Goal: Task Accomplishment & Management: Use online tool/utility

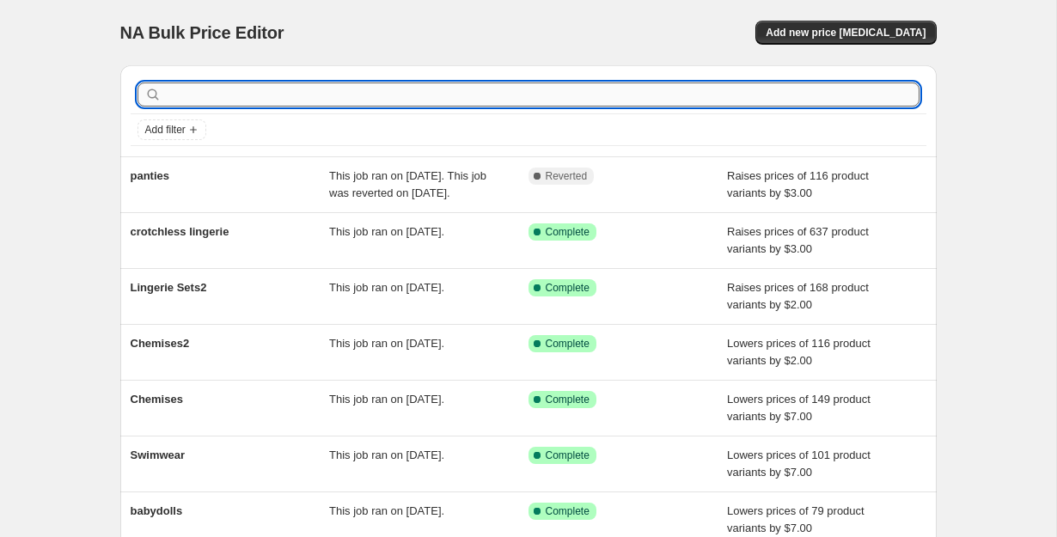
click at [314, 87] on input "text" at bounding box center [542, 94] width 755 height 24
type input "crotchle"
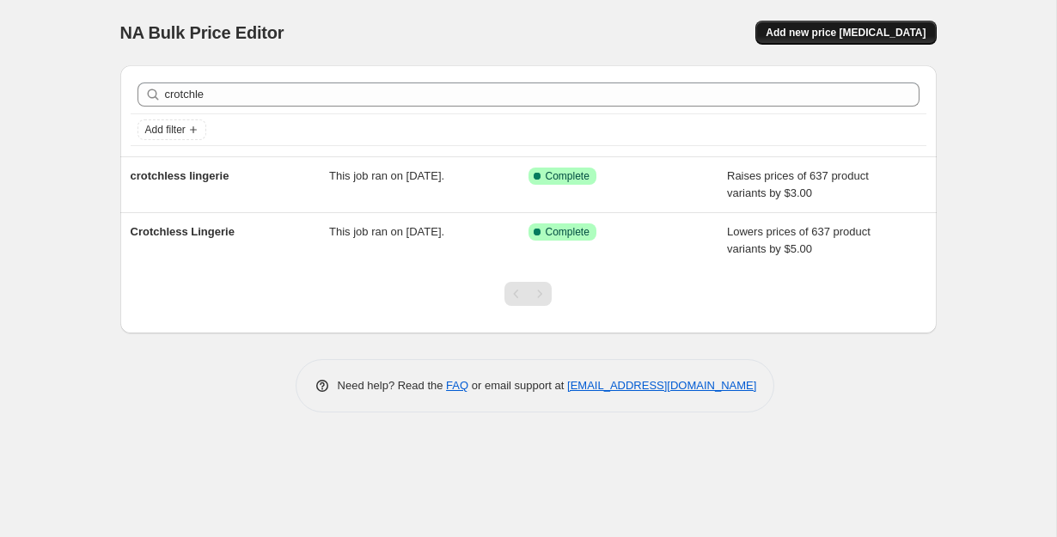
click at [858, 36] on span "Add new price change job" at bounding box center [846, 33] width 160 height 14
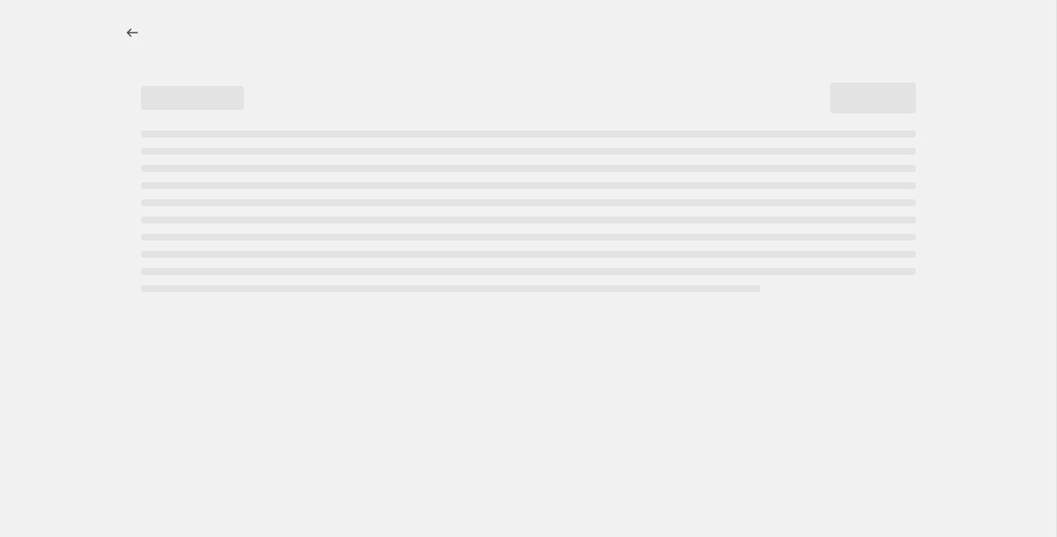
select select "percentage"
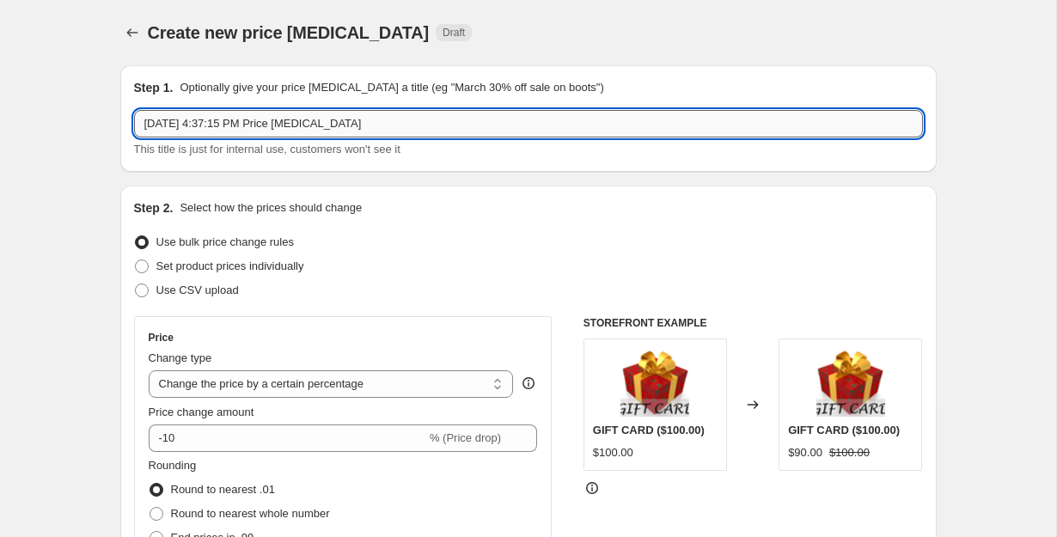
click at [328, 116] on input "Oct 2, 2025, 4:37:15 PM Price change job" at bounding box center [528, 123] width 789 height 27
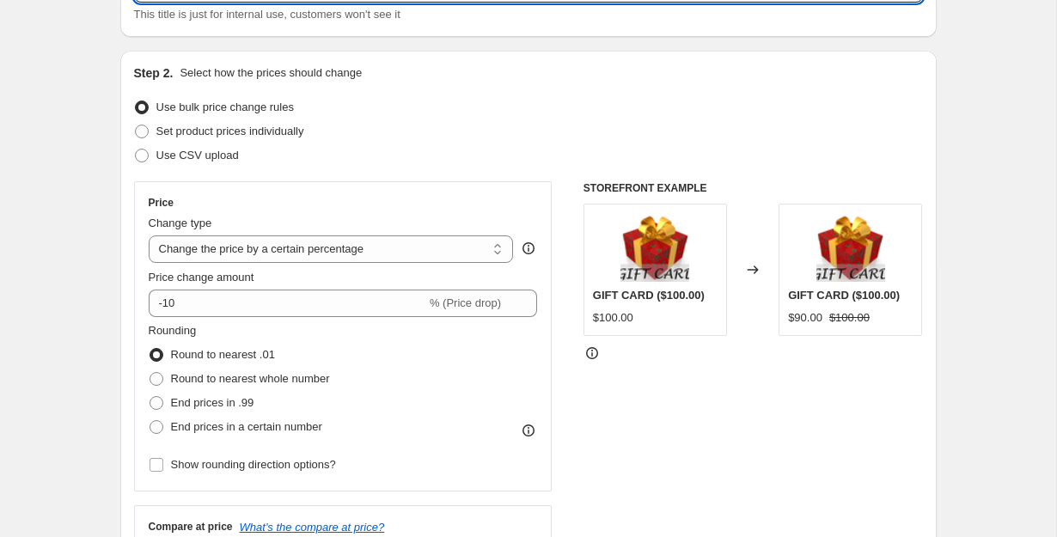
scroll to position [223, 0]
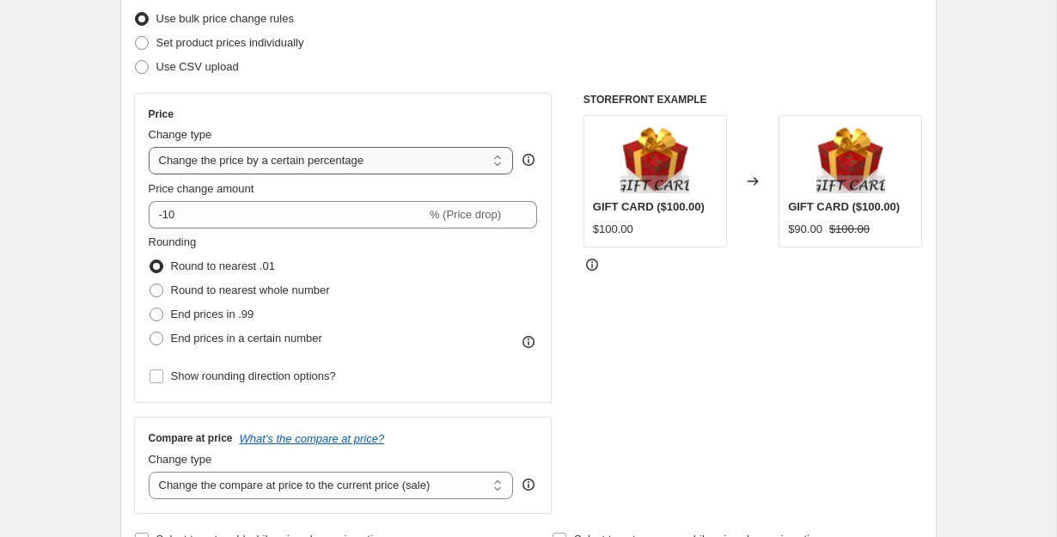
type input "crotchless lingerie-Oct 2, 2025, 4:37:15 PM Price change job"
click at [385, 155] on select "Change the price to a certain amount Change the price by a certain amount Chang…" at bounding box center [331, 160] width 365 height 27
select select "by"
click at [149, 147] on select "Change the price to a certain amount Change the price by a certain amount Chang…" at bounding box center [331, 160] width 365 height 27
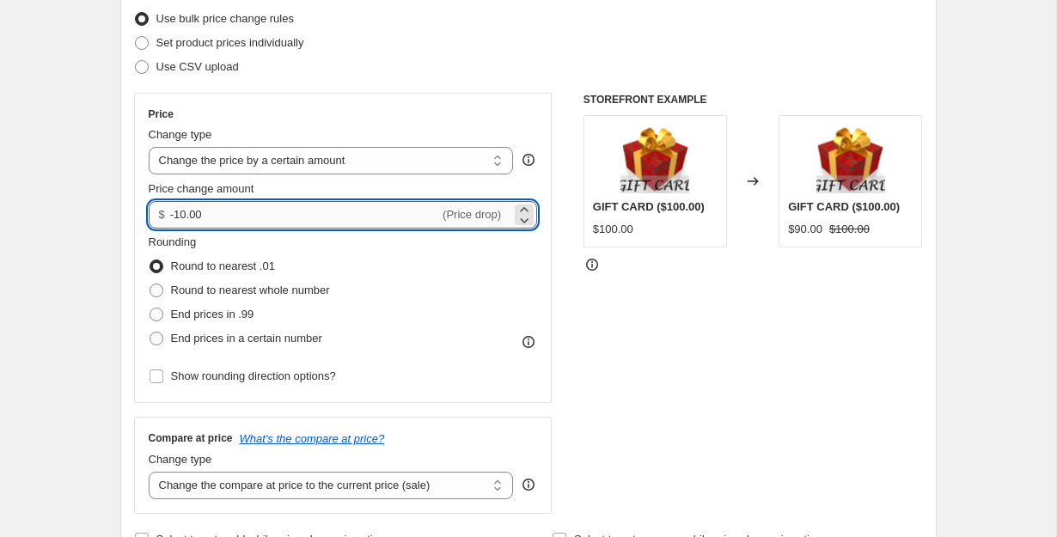
click at [247, 211] on input "-10.00" at bounding box center [304, 214] width 269 height 27
type input "-1.00"
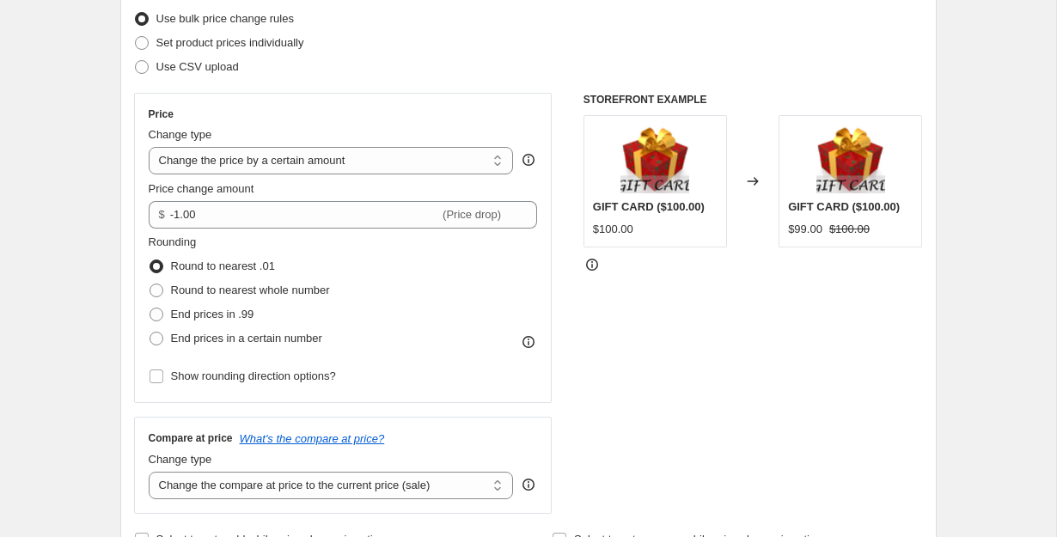
click at [619, 320] on div "STOREFRONT EXAMPLE GIFT CARD ($100.00) $100.00 Changed to GIFT CARD ($100.00) $…" at bounding box center [752, 303] width 339 height 421
click at [242, 313] on span "End prices in .99" at bounding box center [212, 314] width 83 height 13
click at [150, 309] on input "End prices in .99" at bounding box center [150, 308] width 1 height 1
radio input "true"
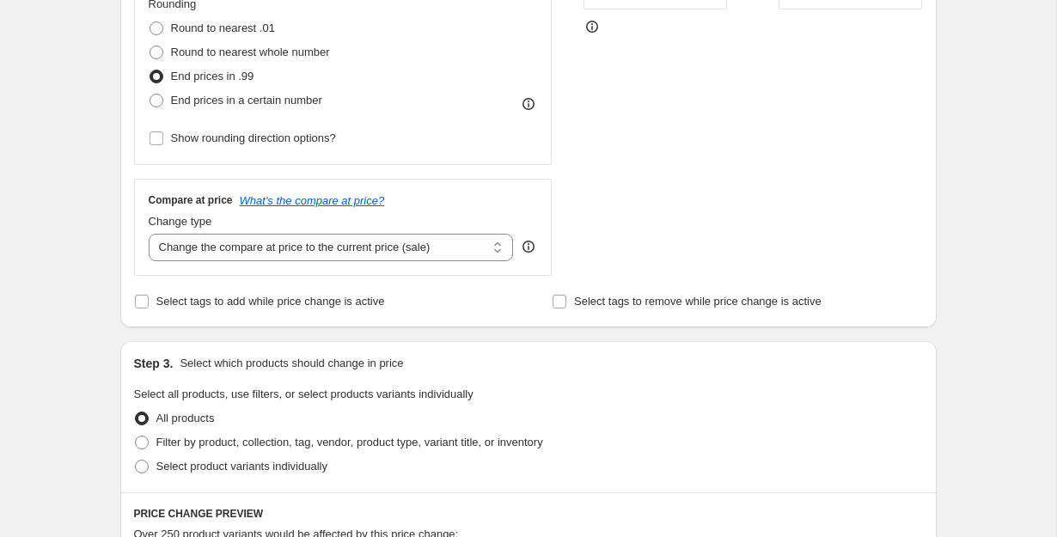
scroll to position [498, 0]
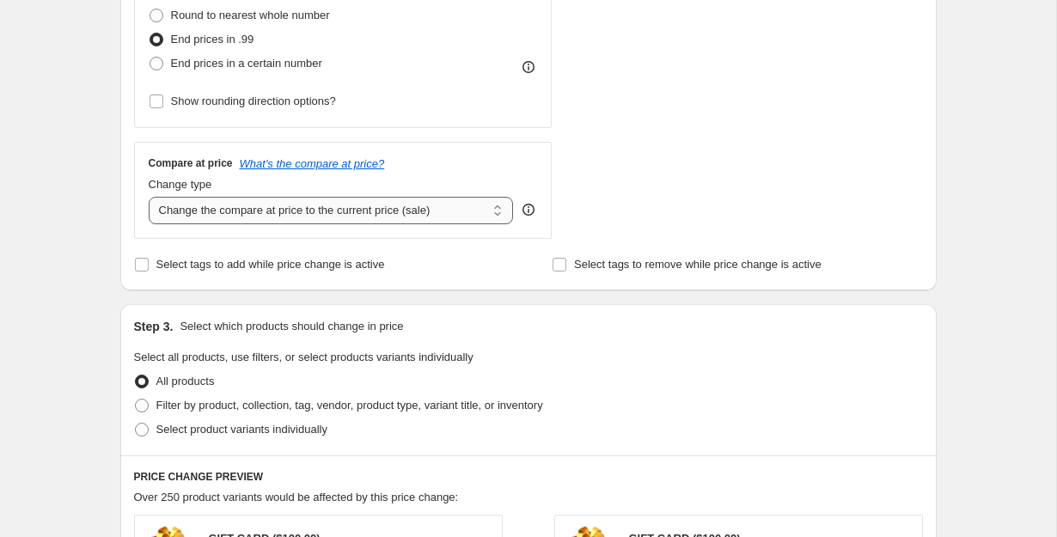
click at [470, 214] on select "Change the compare at price to the current price (sale) Change the compare at p…" at bounding box center [331, 210] width 365 height 27
select select "remove"
click at [149, 197] on select "Change the compare at price to the current price (sale) Change the compare at p…" at bounding box center [331, 210] width 365 height 27
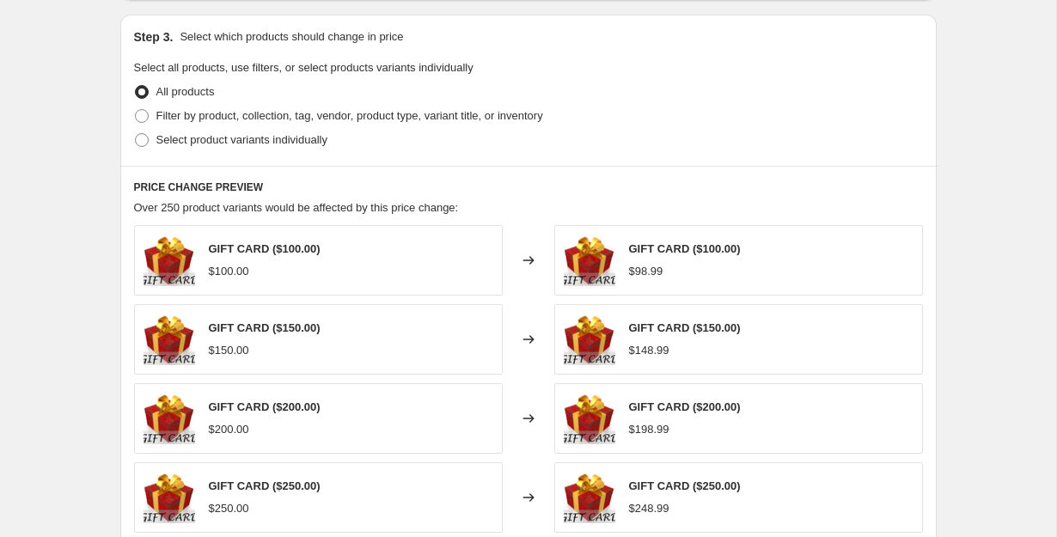
scroll to position [800, 0]
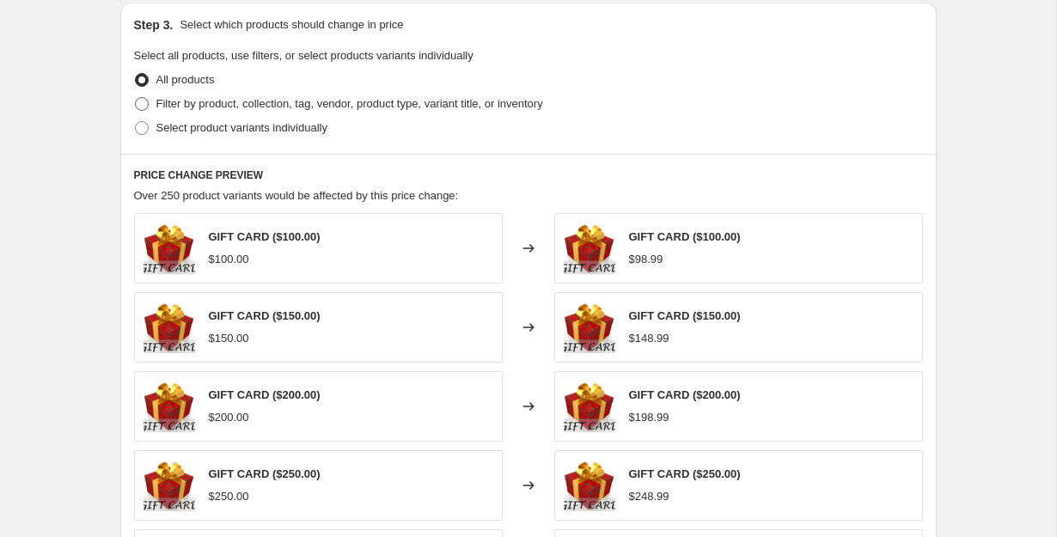
click at [301, 100] on span "Filter by product, collection, tag, vendor, product type, variant title, or inv…" at bounding box center [349, 103] width 387 height 13
click at [136, 98] on input "Filter by product, collection, tag, vendor, product type, variant title, or inv…" at bounding box center [135, 97] width 1 height 1
radio input "true"
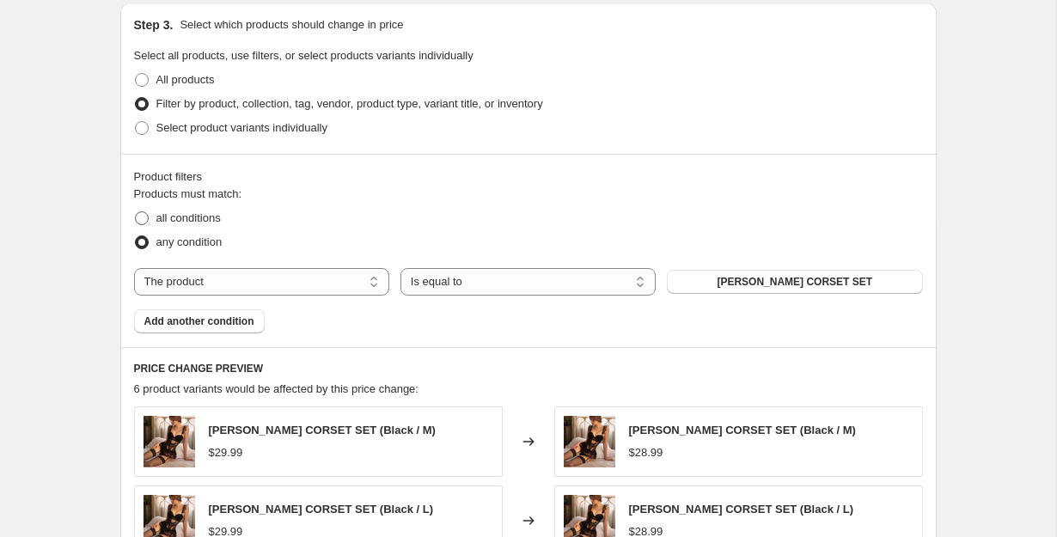
click at [215, 219] on span "all conditions" at bounding box center [188, 217] width 64 height 13
click at [136, 212] on input "all conditions" at bounding box center [135, 211] width 1 height 1
radio input "true"
click at [321, 285] on select "The product The product's collection The product's tag The product's vendor The…" at bounding box center [261, 281] width 255 height 27
select select "collection"
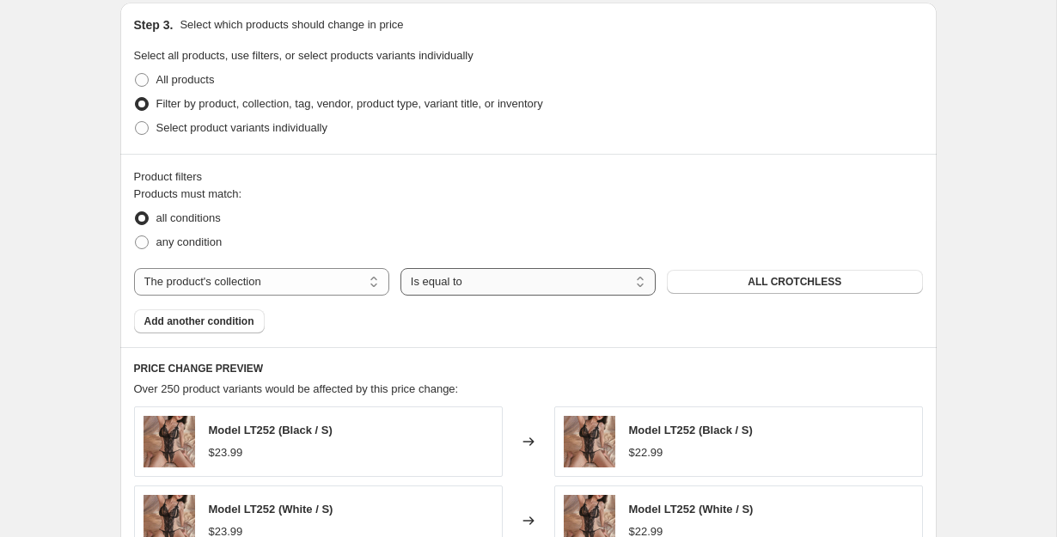
click at [492, 283] on select "Is equal to Is not equal to" at bounding box center [527, 281] width 255 height 27
click at [722, 278] on button "ALL CROTCHLESS" at bounding box center [794, 282] width 255 height 24
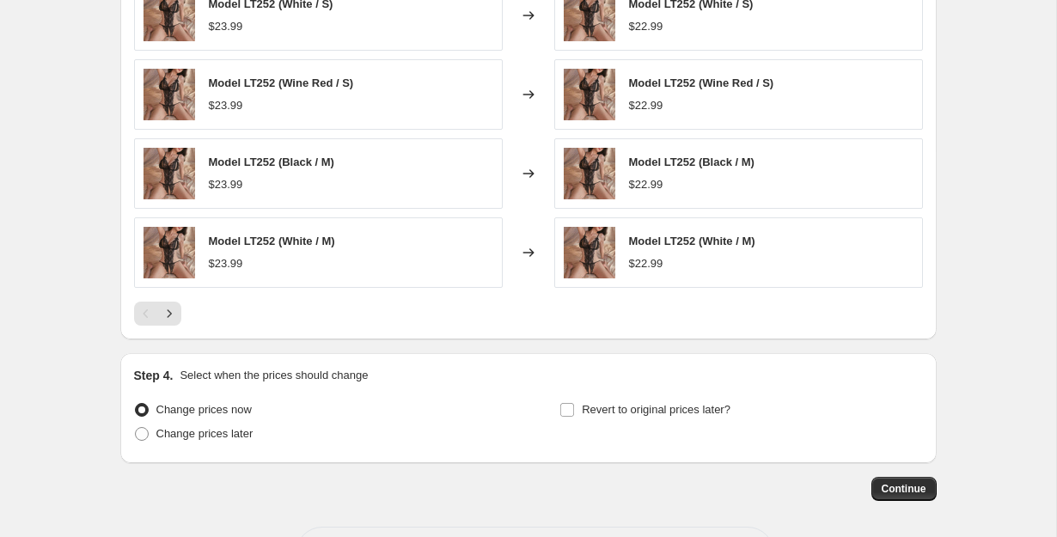
scroll to position [1304, 0]
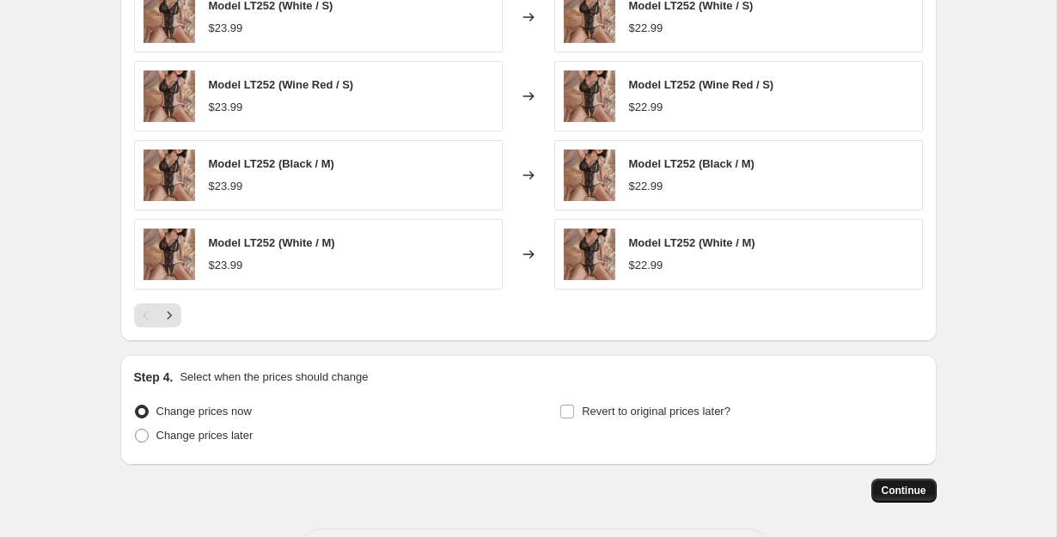
click at [895, 489] on span "Continue" at bounding box center [904, 491] width 45 height 14
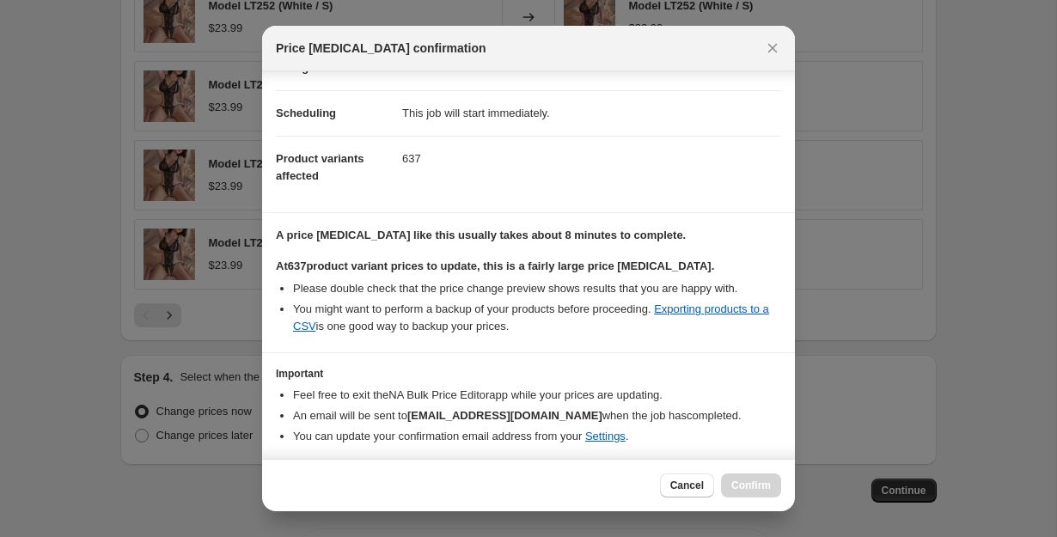
scroll to position [175, 0]
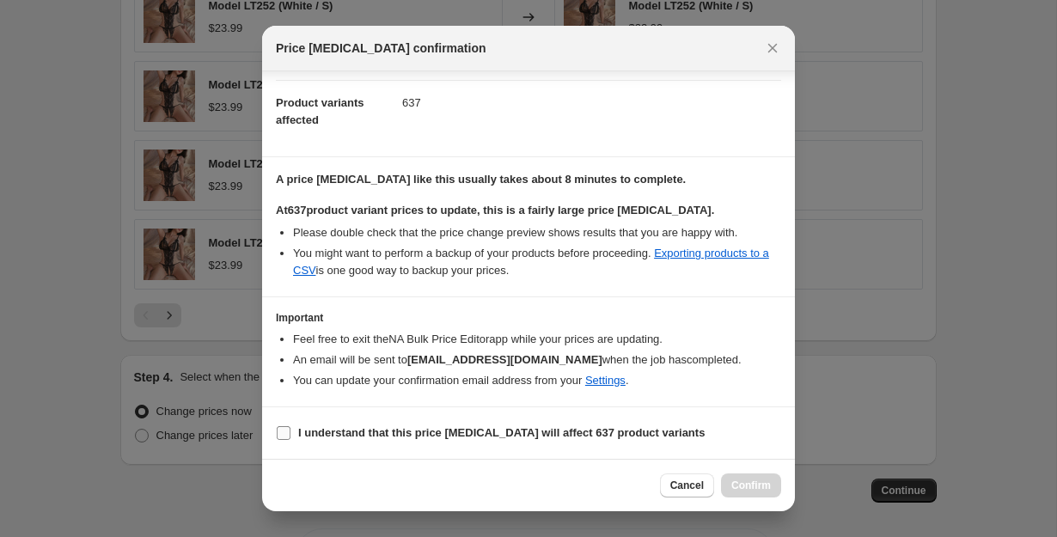
click at [288, 432] on input "I understand that this price change job will affect 637 product variants" at bounding box center [284, 433] width 14 height 14
checkbox input "true"
click at [738, 487] on span "Confirm" at bounding box center [751, 486] width 40 height 14
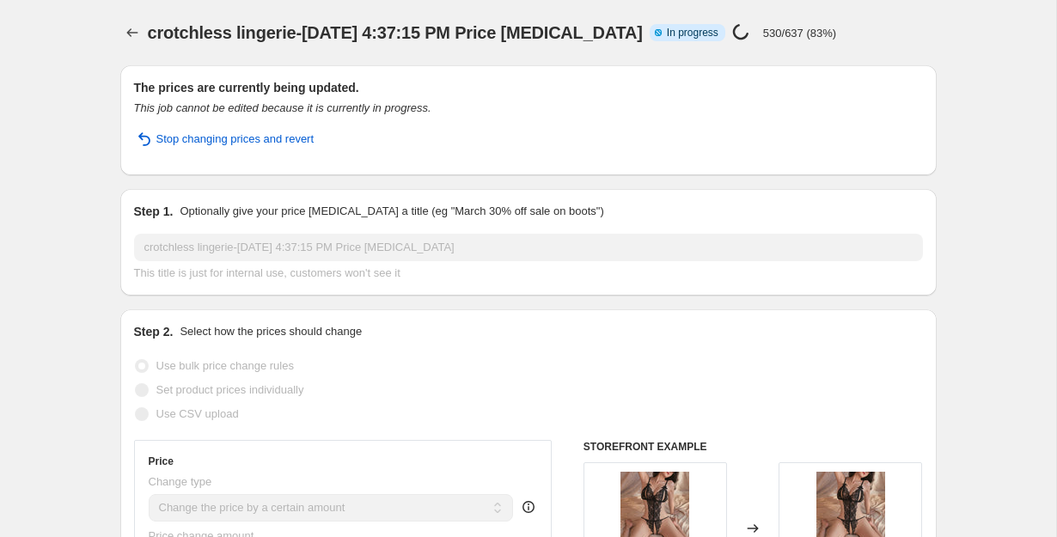
select select "by"
select select "remove"
select select "collection"
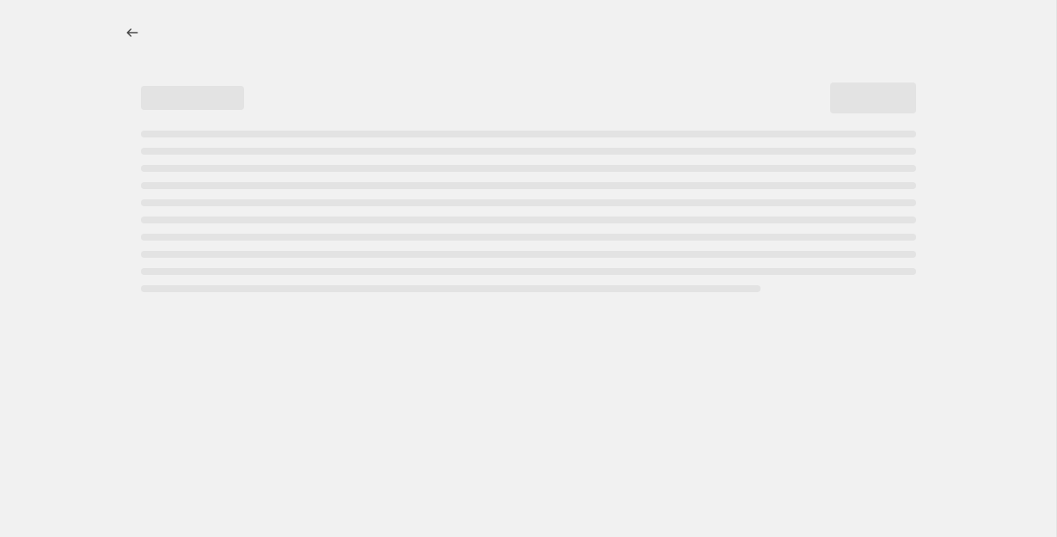
select select "by"
select select "remove"
select select "collection"
